Goal: Task Accomplishment & Management: Complete application form

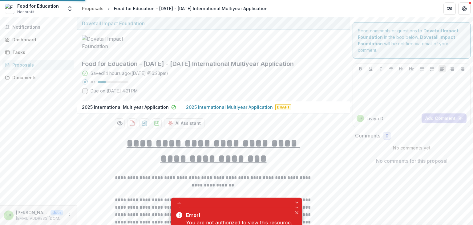
scroll to position [3604, 0]
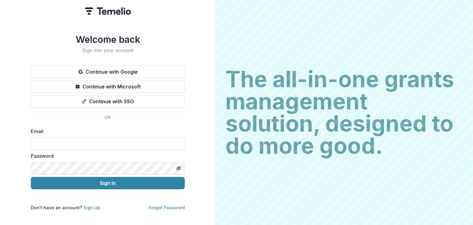
click at [463, 18] on div "The all-in-one grants management solution, designed to do more good. The all-in…" at bounding box center [345, 112] width 258 height 225
click at [114, 140] on input at bounding box center [108, 143] width 154 height 12
type input "**********"
